Goal: Find specific page/section: Find specific page/section

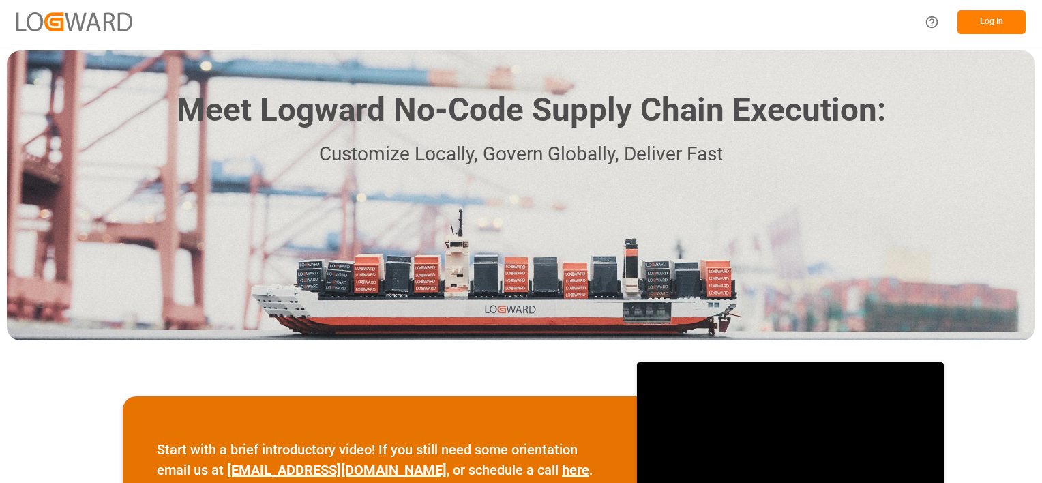
click at [997, 19] on button "Log In" at bounding box center [991, 22] width 68 height 24
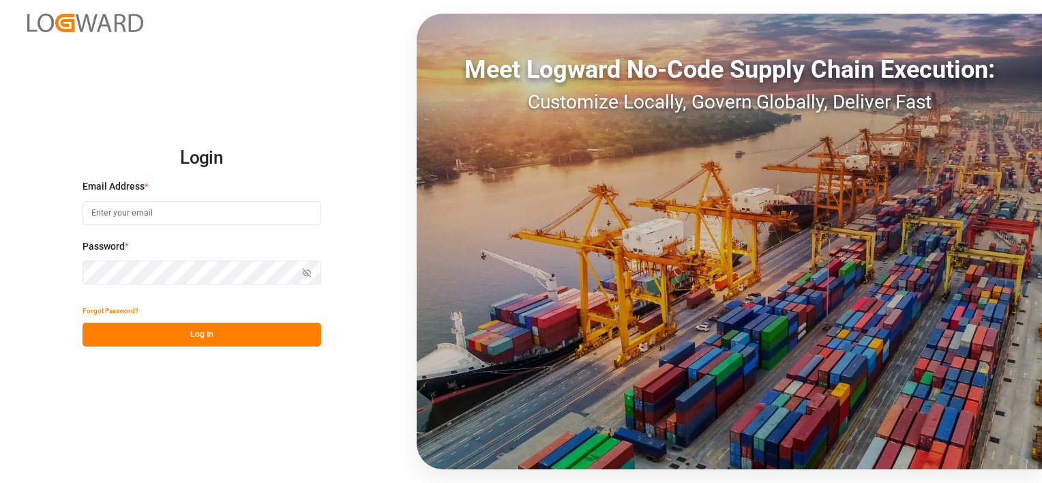
type input "[PERSON_NAME][EMAIL_ADDRESS][DOMAIN_NAME]"
click at [200, 333] on button "Log In" at bounding box center [201, 334] width 239 height 24
type input "[PERSON_NAME][EMAIL_ADDRESS][DOMAIN_NAME]"
click at [190, 329] on button "Log In" at bounding box center [201, 334] width 239 height 24
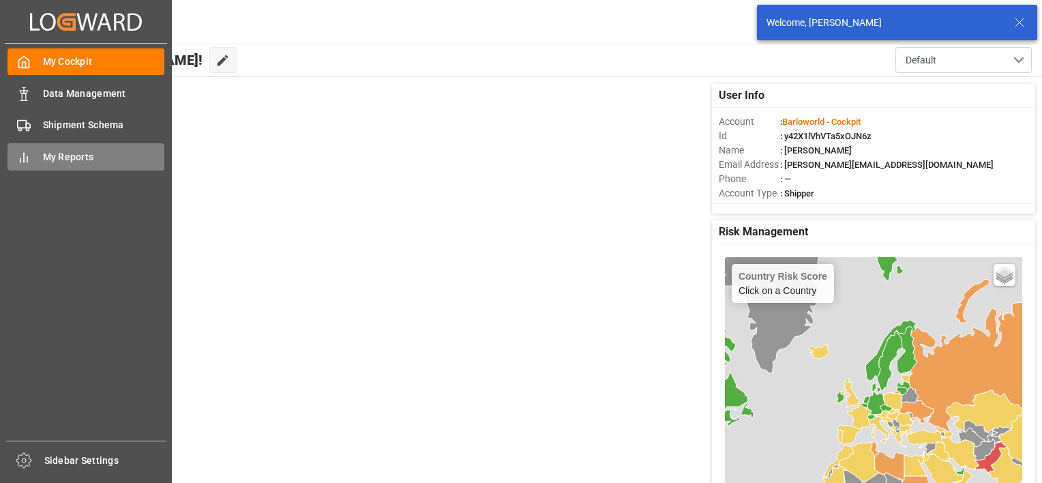
click at [35, 153] on div "My Reports My Reports" at bounding box center [85, 156] width 157 height 27
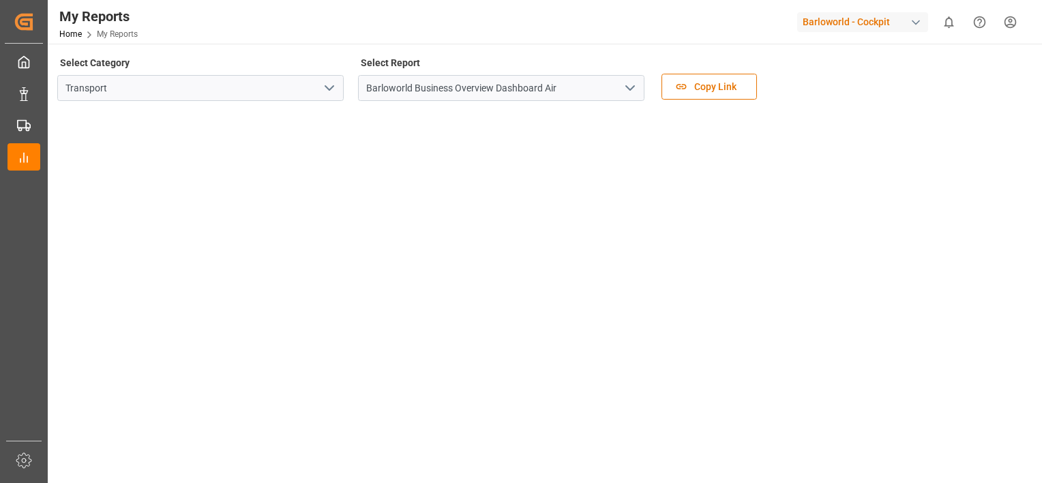
click at [633, 85] on icon "open menu" at bounding box center [630, 88] width 16 height 16
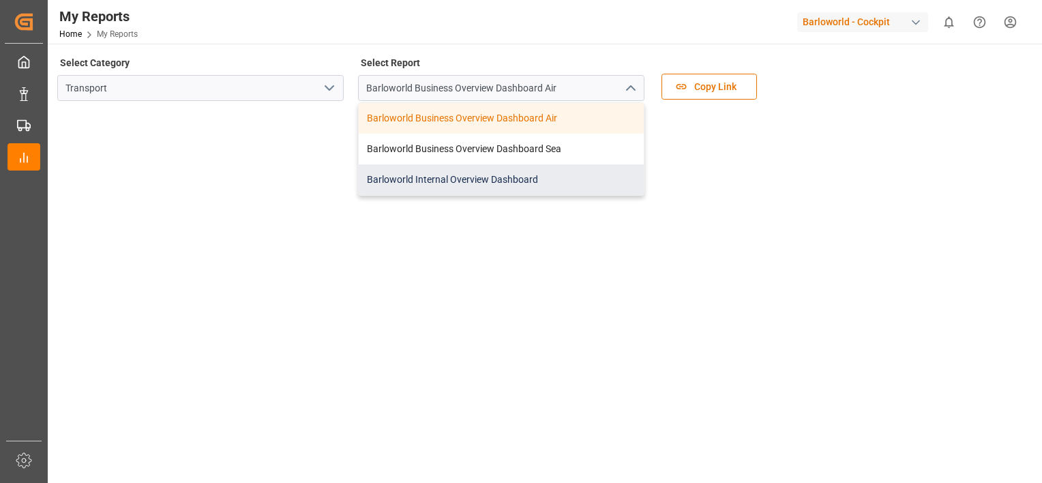
click at [462, 177] on div "Barloworld Internal Overview Dashboard" at bounding box center [501, 179] width 285 height 31
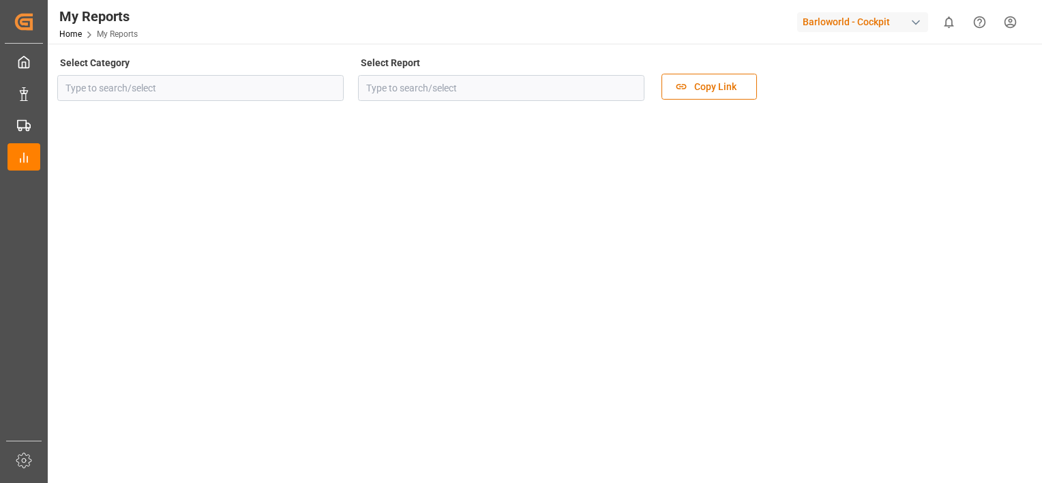
type input "Transport"
type input "Barloworld Internal Overview Dashboard"
click at [627, 91] on icon "open menu" at bounding box center [630, 88] width 16 height 16
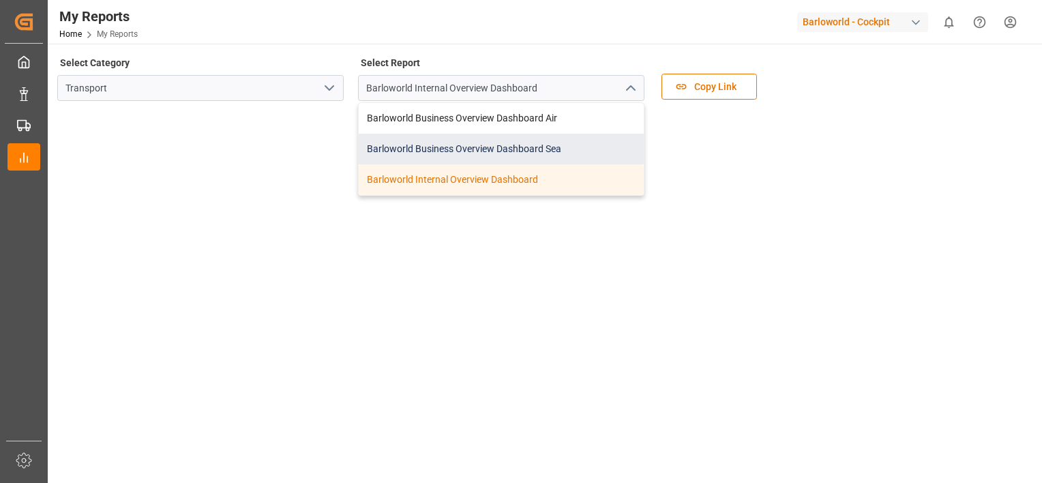
click at [481, 150] on div "Barloworld Business Overview Dashboard Sea" at bounding box center [501, 149] width 285 height 31
